Goal: Navigation & Orientation: Find specific page/section

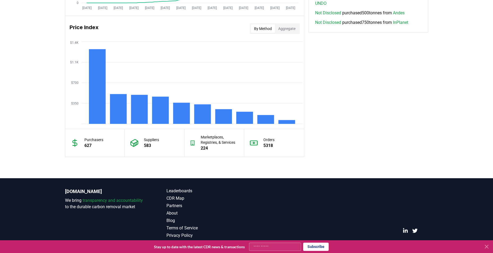
scroll to position [429, 0]
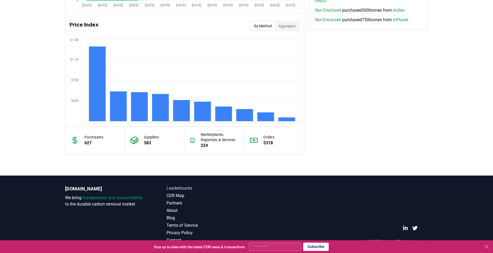
click at [175, 189] on link "Leaderboards" at bounding box center [206, 188] width 80 height 6
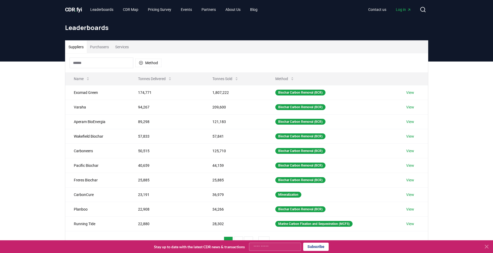
click at [102, 46] on button "Purchasers" at bounding box center [99, 47] width 25 height 13
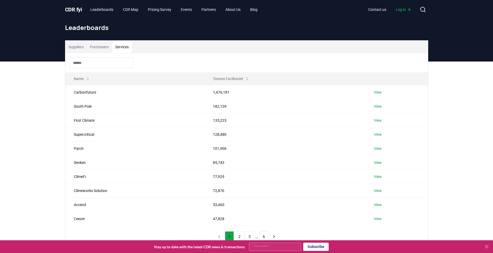
click at [128, 46] on button "Services" at bounding box center [122, 47] width 20 height 13
click at [79, 46] on button "Suppliers" at bounding box center [76, 47] width 22 height 13
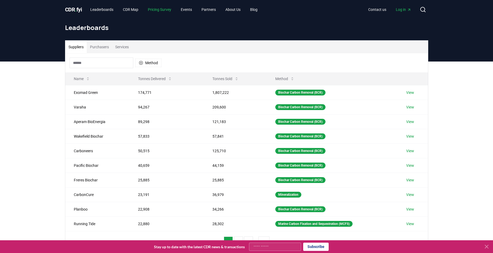
click at [164, 11] on link "Pricing Survey" at bounding box center [160, 10] width 32 height 10
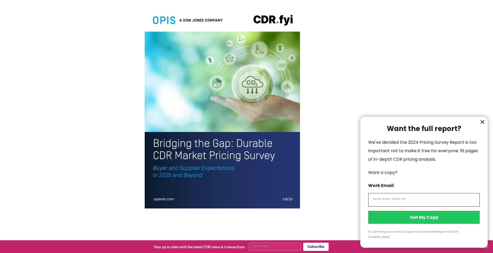
scroll to position [1173, 0]
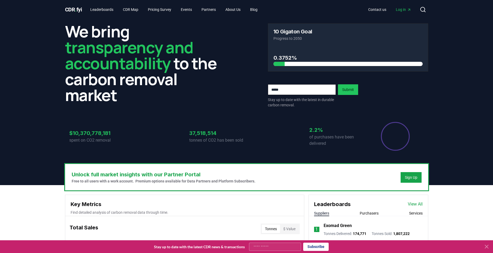
scroll to position [429, 0]
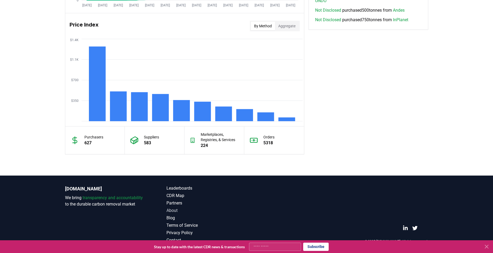
click at [172, 209] on link "About" at bounding box center [206, 211] width 80 height 6
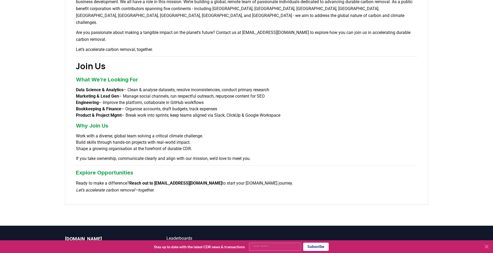
scroll to position [372, 0]
